Goal: Check status: Check status

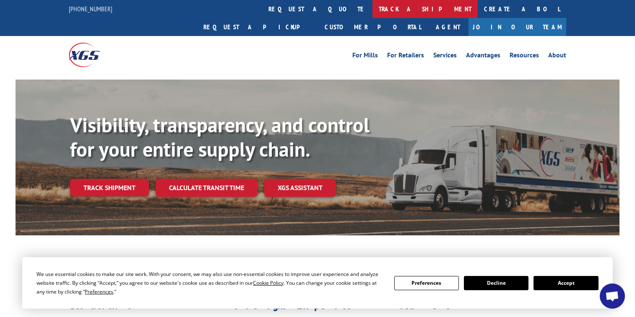
click at [372, 10] on link "track a shipment" at bounding box center [424, 9] width 105 height 18
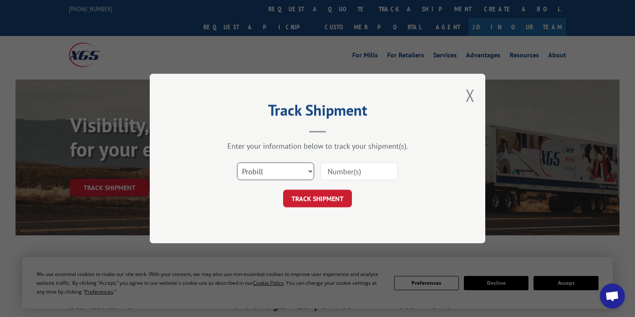
click at [285, 169] on select "Select category... Probill BOL PO" at bounding box center [275, 172] width 77 height 18
click at [237, 163] on select "Select category... Probill BOL PO" at bounding box center [275, 172] width 77 height 18
click at [305, 200] on button "TRACK SHIPMENT" at bounding box center [317, 199] width 69 height 18
type input "157813541"
click at [322, 196] on button "TRACK SHIPMENT" at bounding box center [317, 199] width 69 height 18
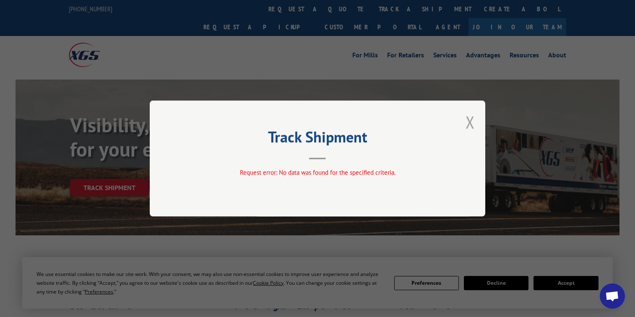
click at [472, 124] on button "Close modal" at bounding box center [469, 122] width 9 height 22
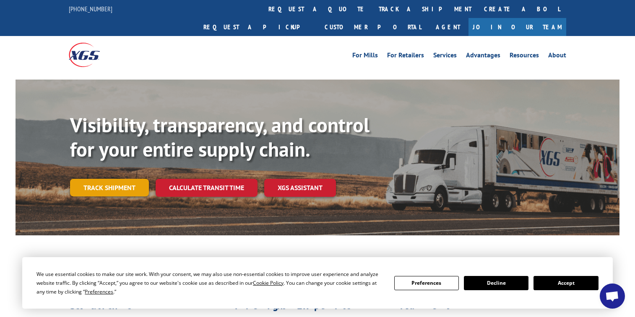
click at [110, 179] on link "Track shipment" at bounding box center [109, 188] width 79 height 18
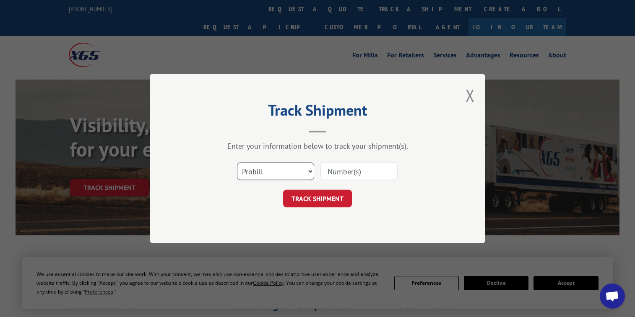
click at [309, 173] on select "Select category... Probill BOL PO" at bounding box center [275, 172] width 77 height 18
click at [338, 175] on input at bounding box center [358, 172] width 77 height 18
type input "157813541"
click at [342, 201] on button "TRACK SHIPMENT" at bounding box center [317, 199] width 69 height 18
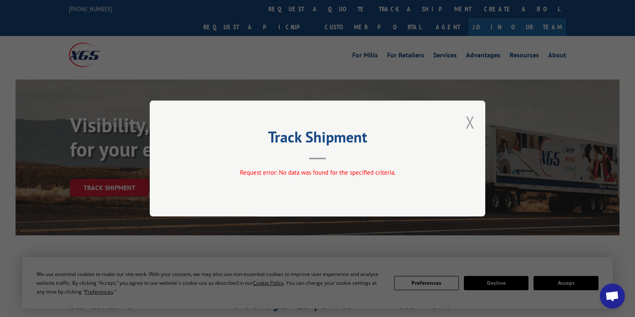
click at [471, 120] on button "Close modal" at bounding box center [469, 122] width 9 height 22
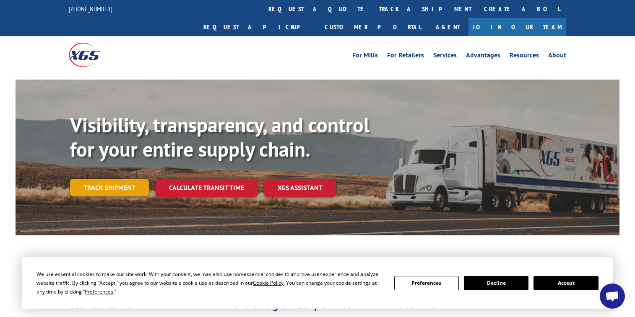
click at [118, 179] on link "Track shipment" at bounding box center [109, 188] width 79 height 18
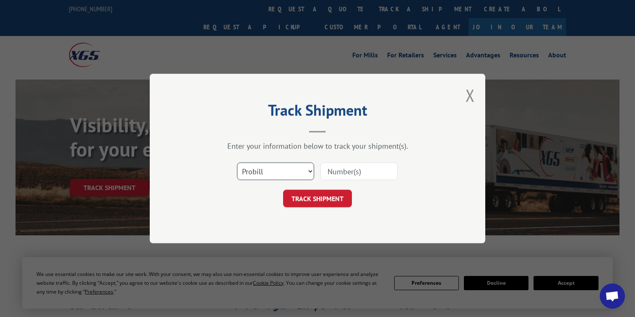
click at [276, 173] on select "Select category... Probill BOL PO" at bounding box center [275, 172] width 77 height 18
select select "bol"
click at [237, 163] on select "Select category... Probill BOL PO" at bounding box center [275, 172] width 77 height 18
click at [378, 175] on input at bounding box center [358, 172] width 77 height 18
type input "1204392"
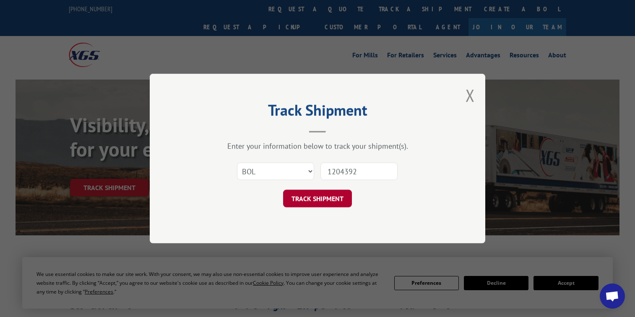
click at [327, 199] on button "TRACK SHIPMENT" at bounding box center [317, 199] width 69 height 18
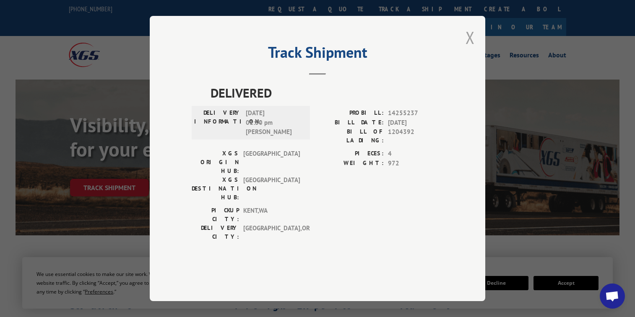
click at [473, 49] on button "Close modal" at bounding box center [469, 37] width 9 height 22
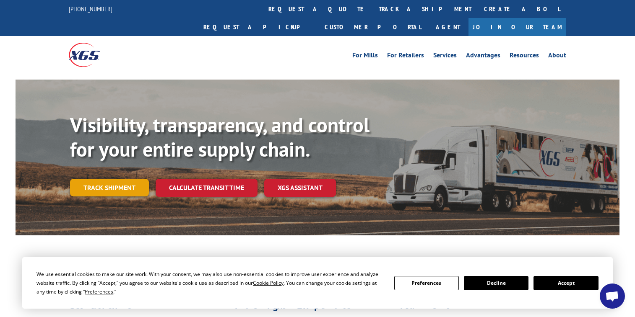
click at [106, 179] on link "Track shipment" at bounding box center [109, 188] width 79 height 18
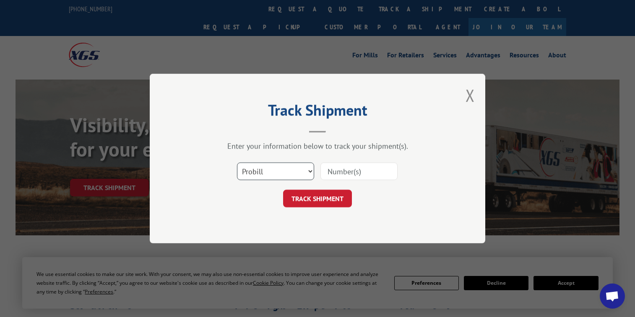
click at [311, 172] on select "Select category... Probill BOL PO" at bounding box center [275, 172] width 77 height 18
select select "po"
click at [237, 163] on select "Select category... Probill BOL PO" at bounding box center [275, 172] width 77 height 18
click at [377, 177] on input at bounding box center [358, 172] width 77 height 18
type input "1204392"
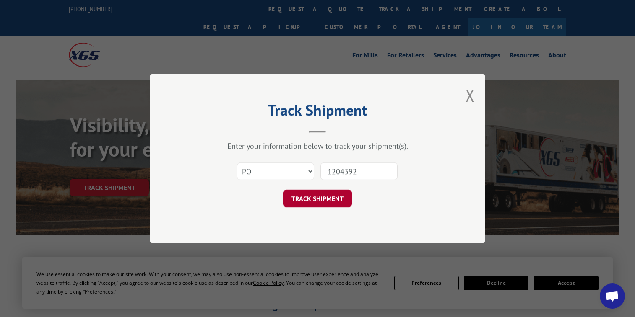
click at [320, 199] on button "TRACK SHIPMENT" at bounding box center [317, 199] width 69 height 18
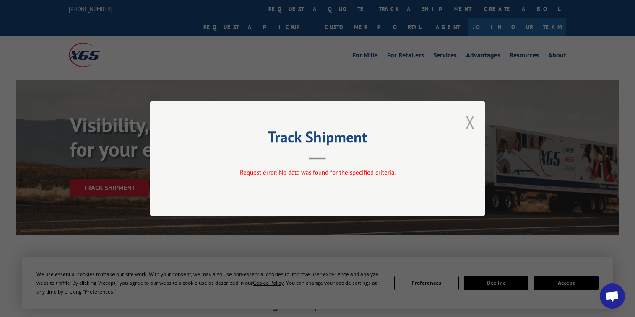
click at [472, 122] on button "Close modal" at bounding box center [469, 122] width 9 height 22
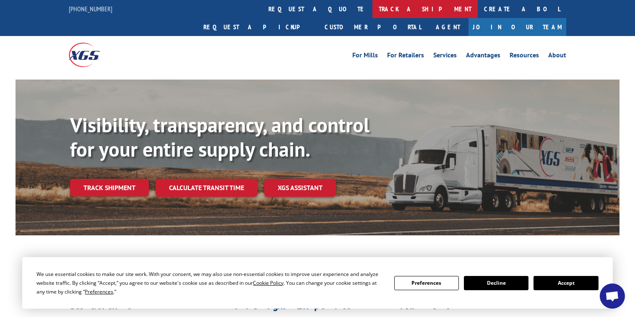
click at [372, 10] on link "track a shipment" at bounding box center [424, 9] width 105 height 18
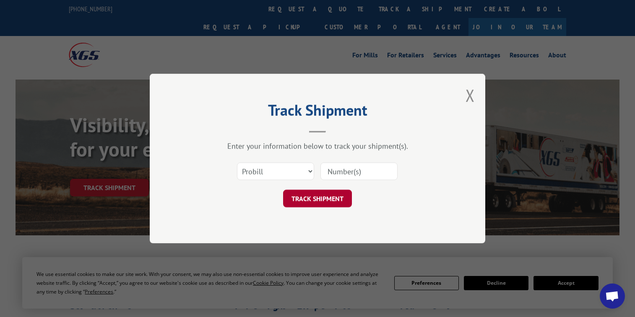
click at [316, 200] on button "TRACK SHIPMENT" at bounding box center [317, 199] width 69 height 18
type input "157813541"
click at [316, 210] on div "Track Shipment Enter your information below to track your shipment(s). Select c…" at bounding box center [317, 159] width 335 height 170
click at [316, 204] on button "TRACK SHIPMENT" at bounding box center [317, 199] width 69 height 18
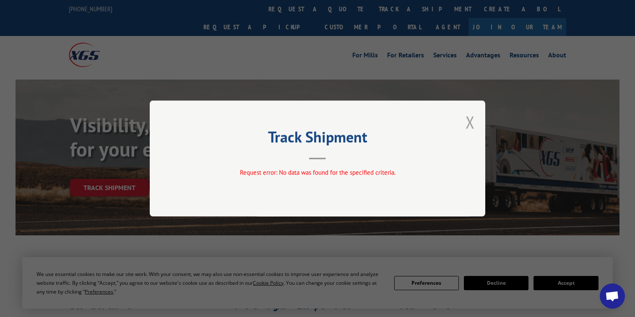
click at [470, 122] on button "Close modal" at bounding box center [469, 122] width 9 height 22
